Goal: Task Accomplishment & Management: Manage account settings

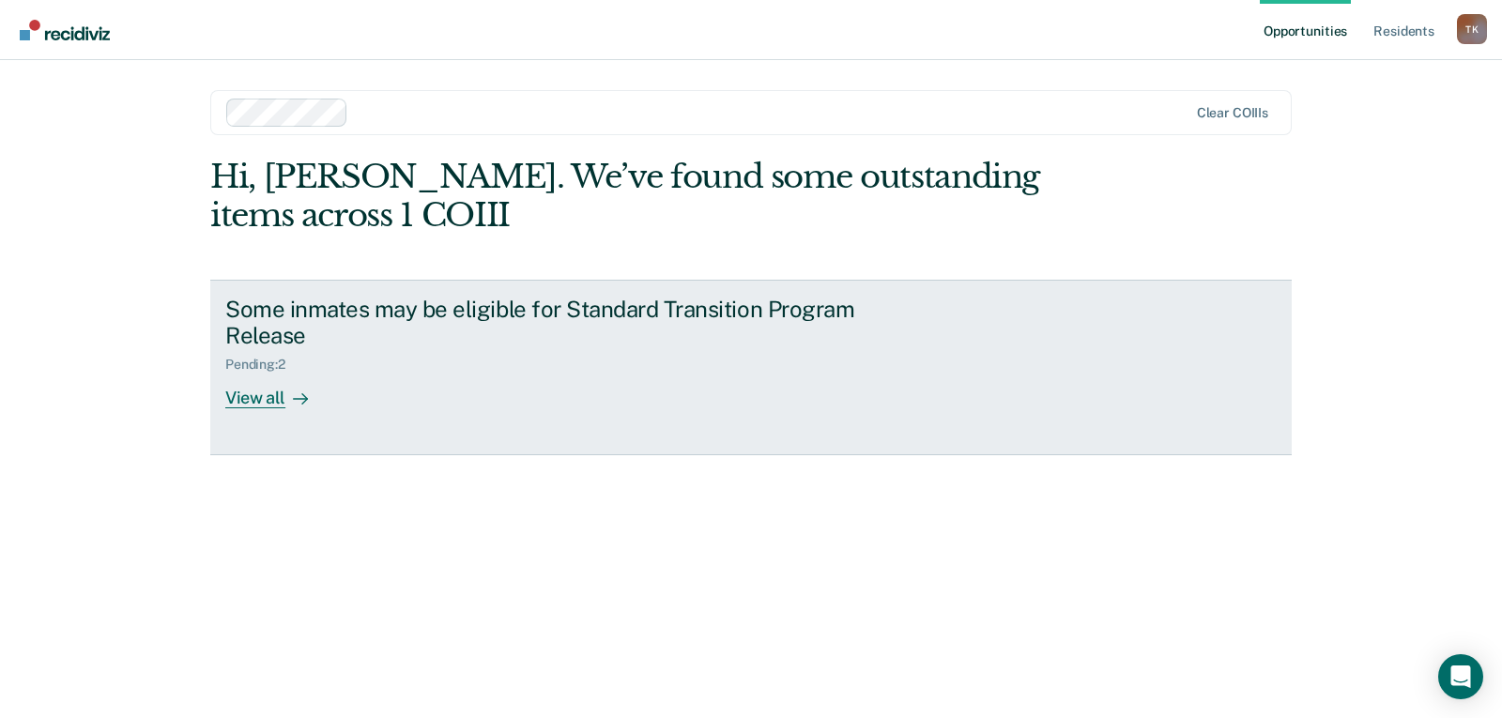
click at [246, 401] on div "View all" at bounding box center [277, 391] width 105 height 37
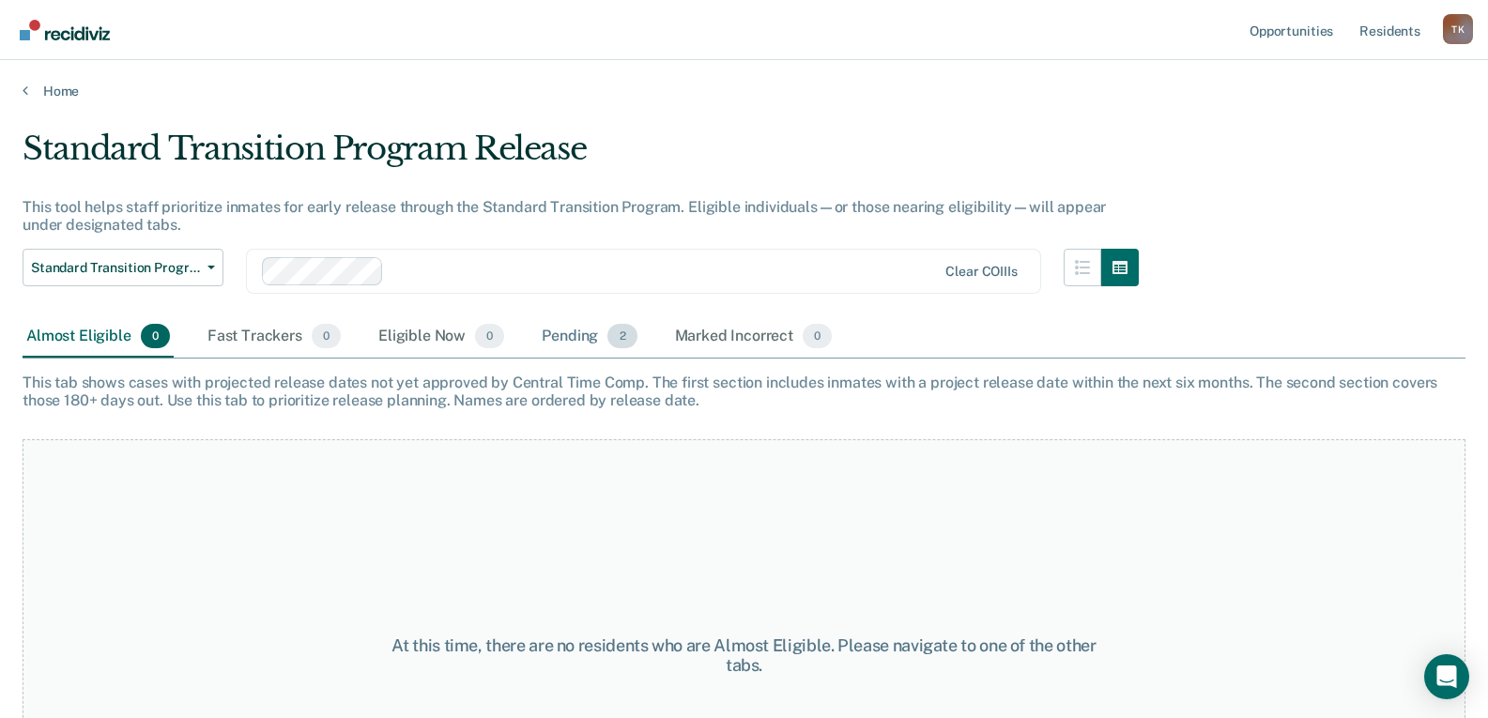
click at [548, 335] on div "Pending 2" at bounding box center [589, 336] width 102 height 41
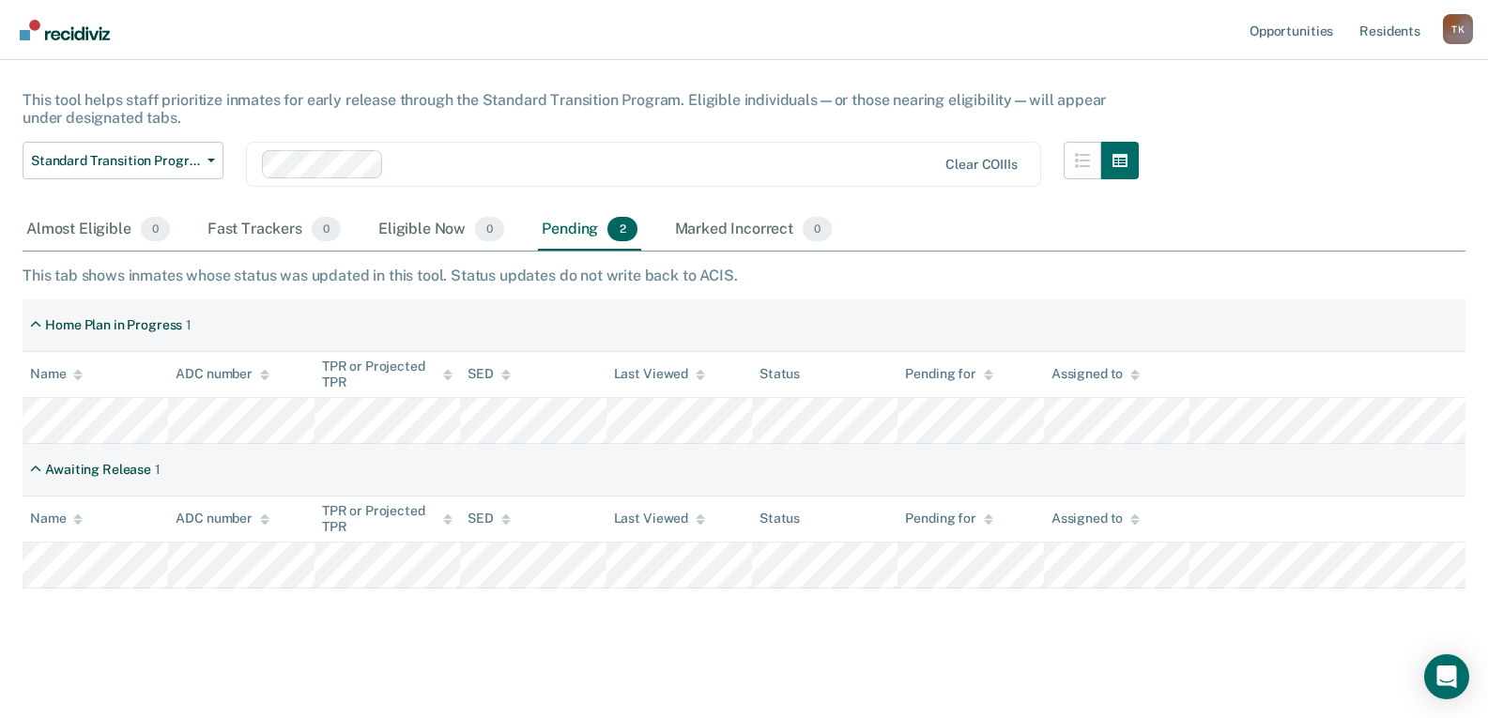
scroll to position [113, 0]
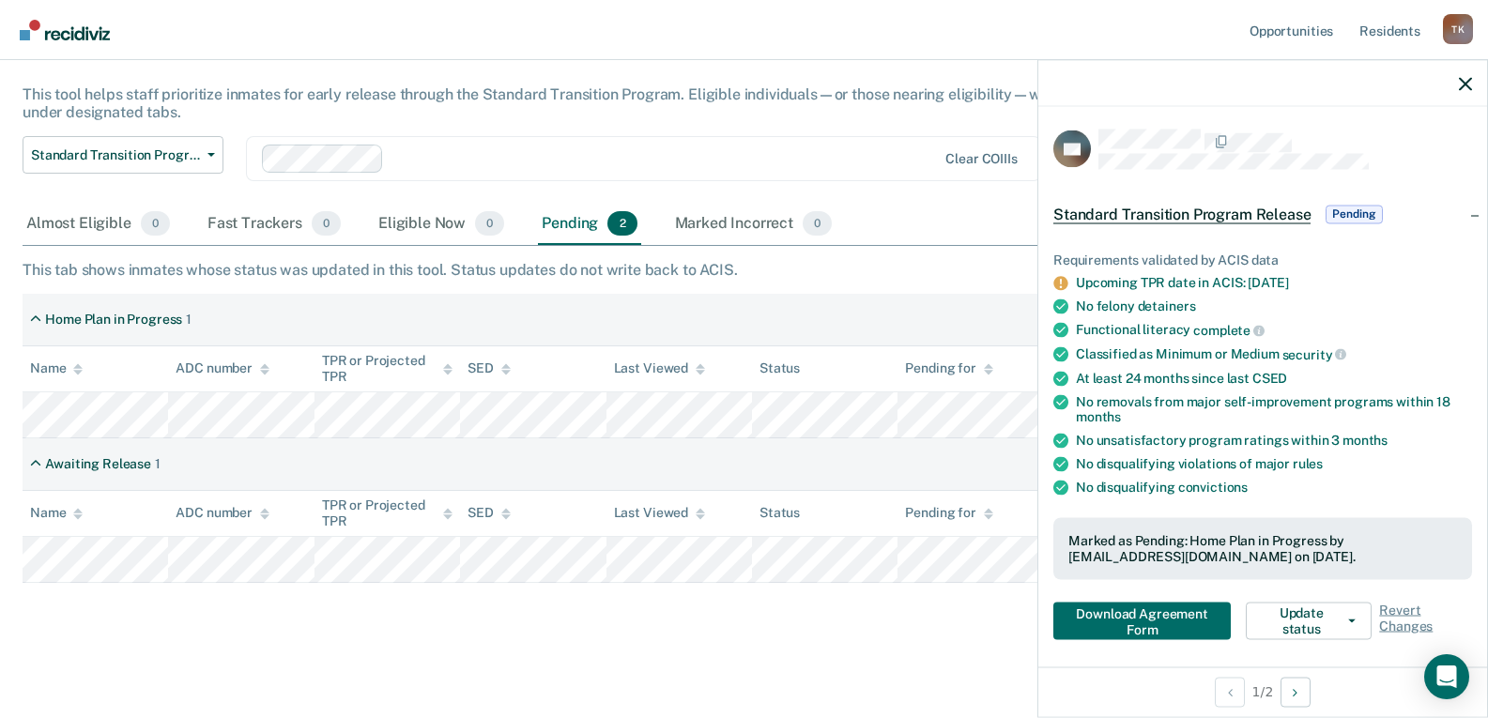
click at [1284, 281] on div "Upcoming TPR date in ACIS: [DATE]" at bounding box center [1274, 283] width 396 height 16
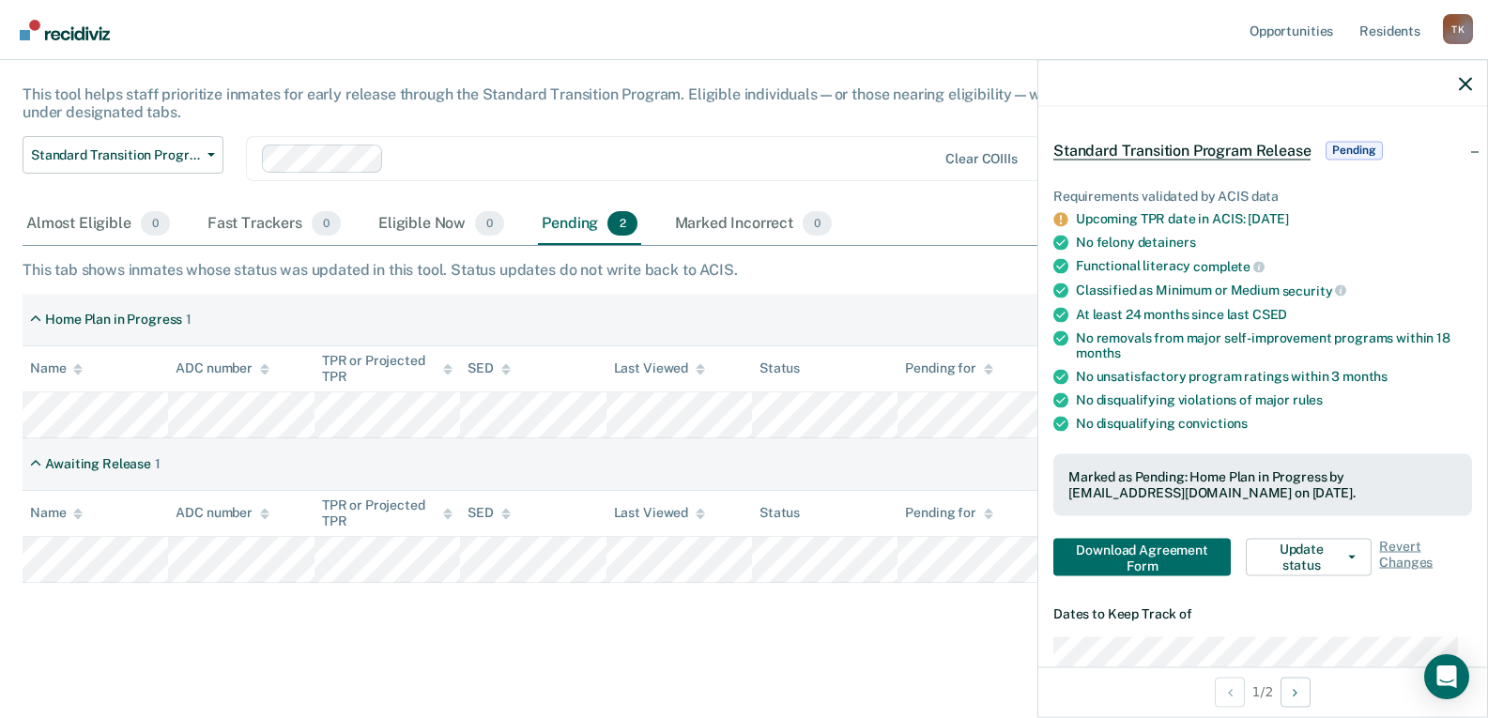
scroll to position [188, 0]
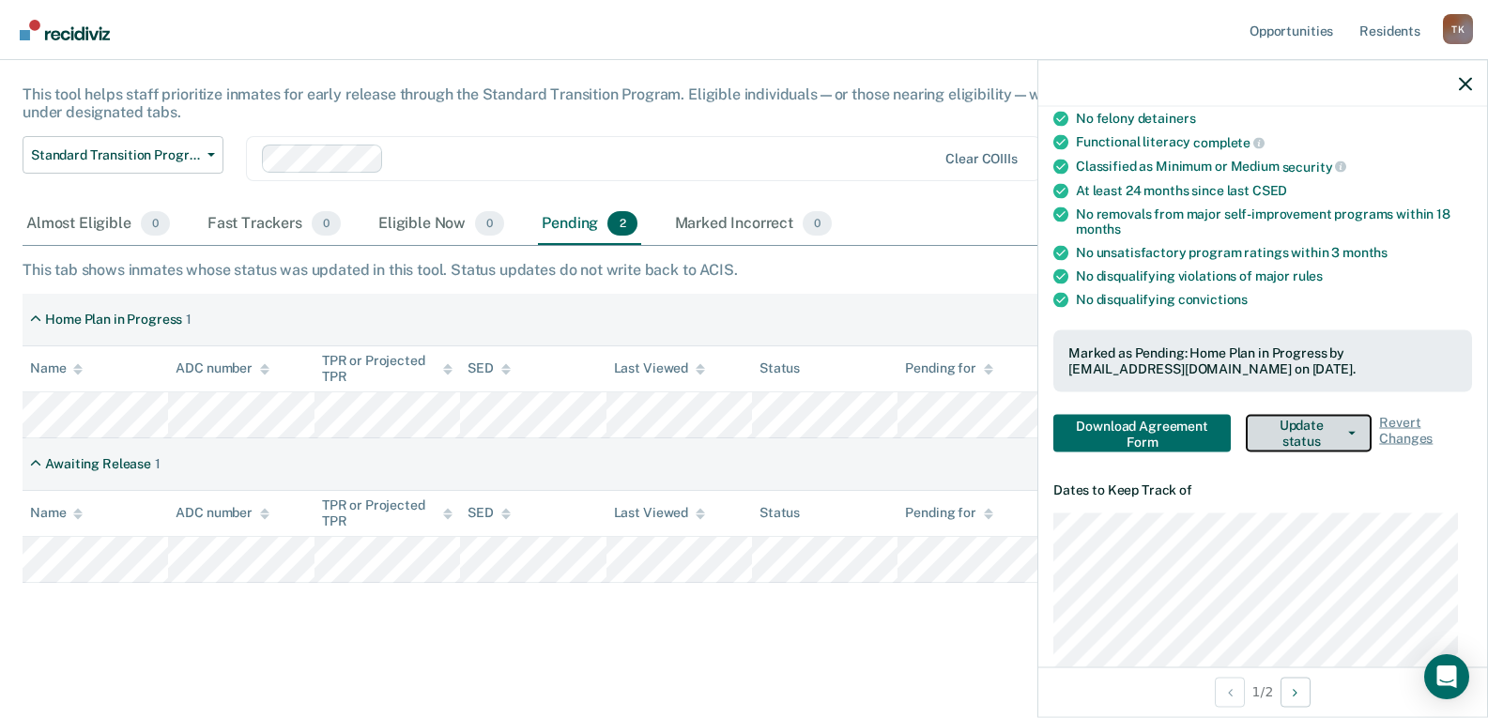
click at [1348, 431] on icon "button" at bounding box center [1352, 433] width 8 height 4
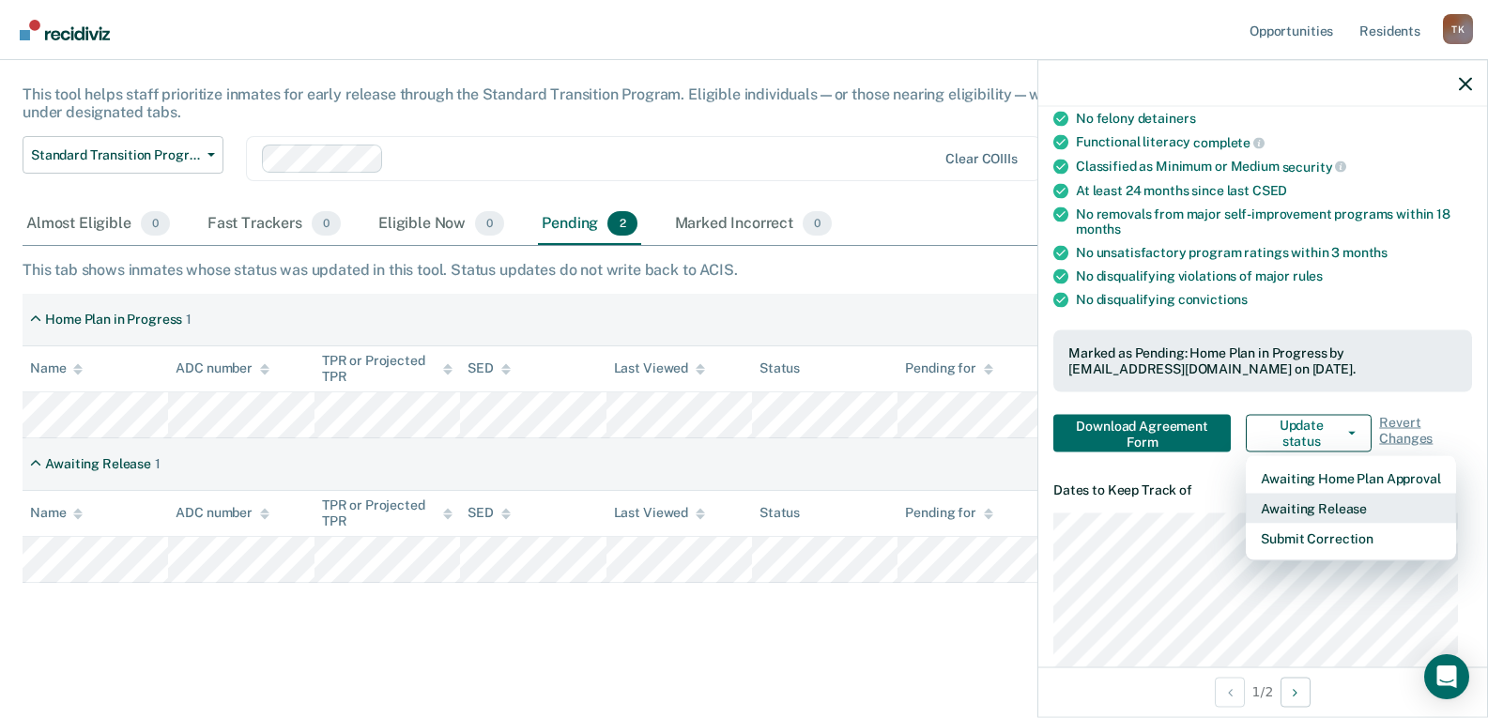
click at [1330, 504] on button "Awaiting Release" at bounding box center [1350, 508] width 209 height 30
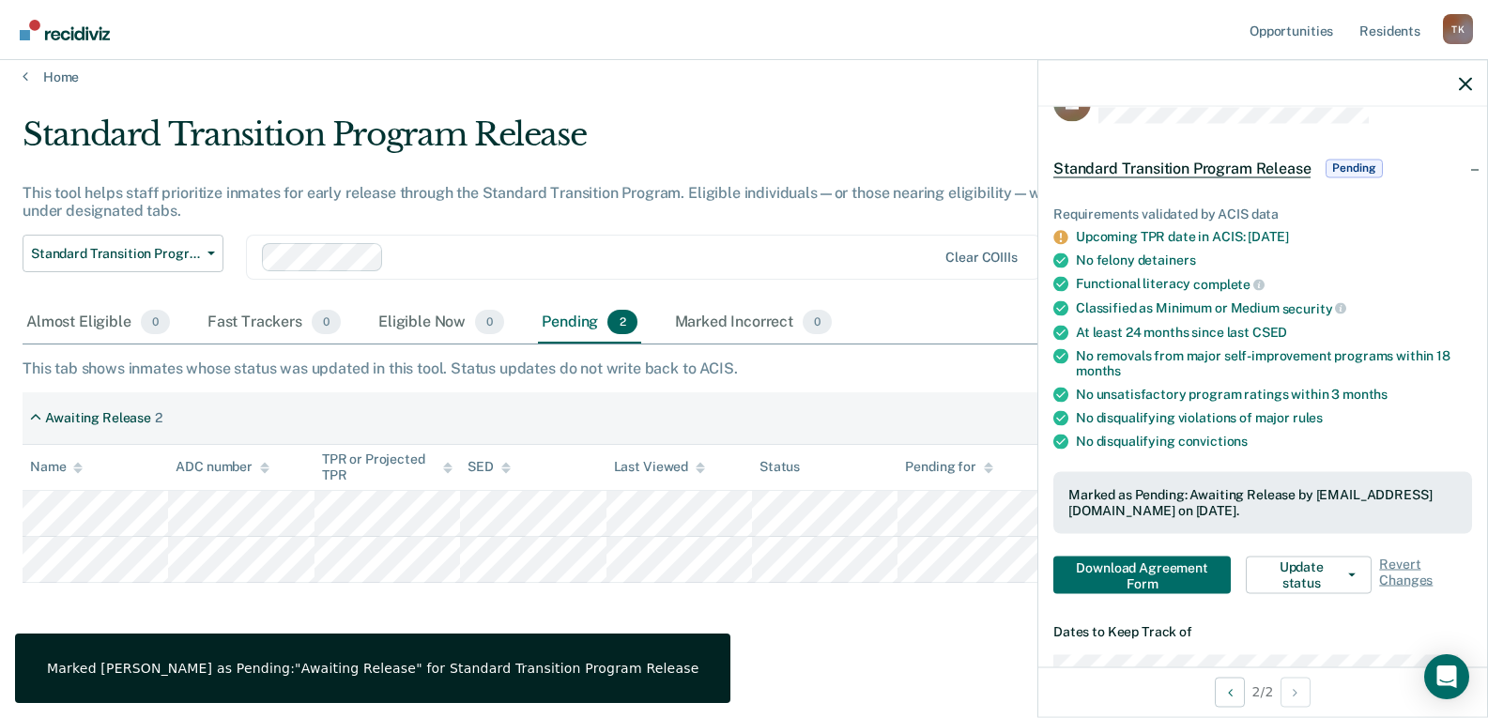
scroll to position [0, 0]
